Goal: Navigation & Orientation: Find specific page/section

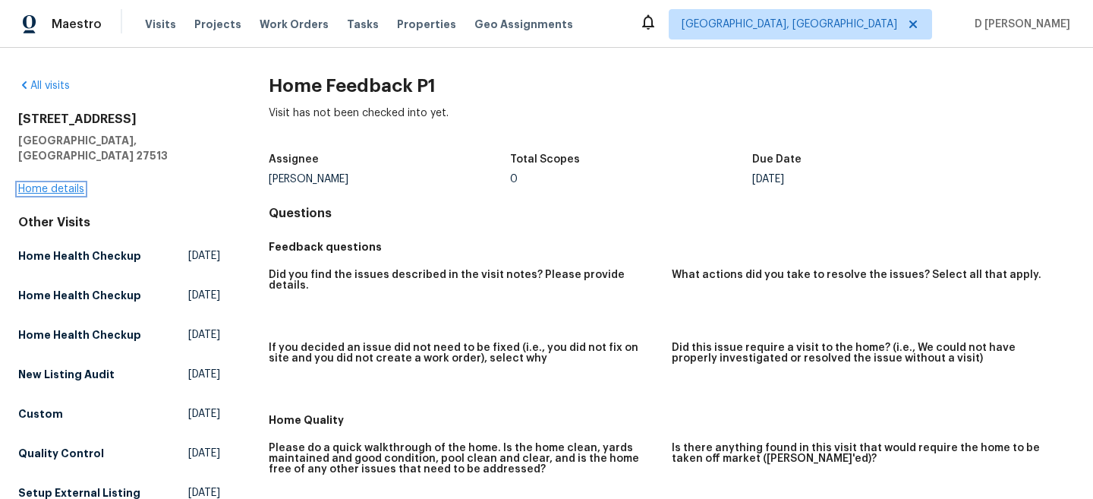
click at [41, 184] on link "Home details" at bounding box center [51, 189] width 66 height 11
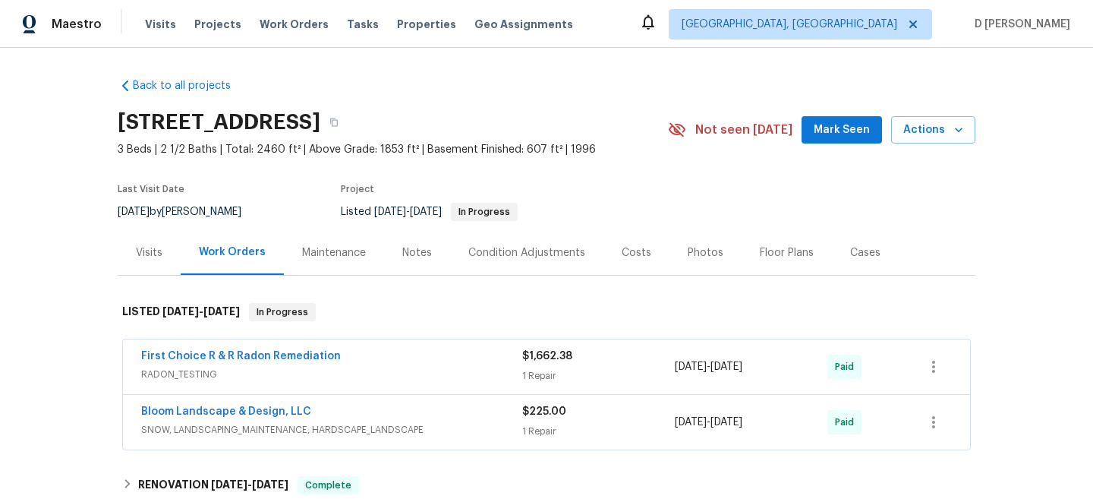
click at [141, 260] on div "Visits" at bounding box center [149, 252] width 63 height 45
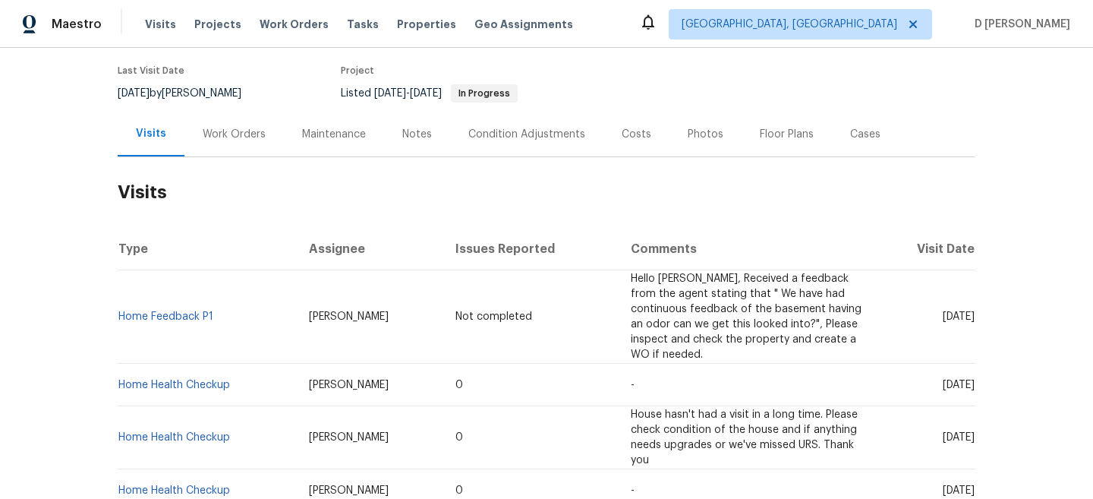
scroll to position [121, 0]
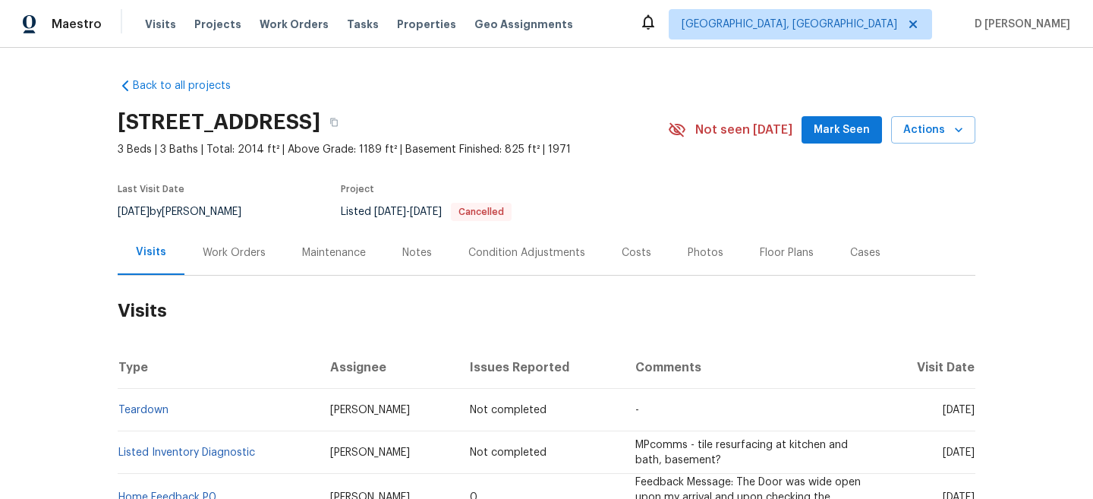
click at [250, 259] on div "Work Orders" at bounding box center [234, 252] width 63 height 15
